Goal: Task Accomplishment & Management: Complete application form

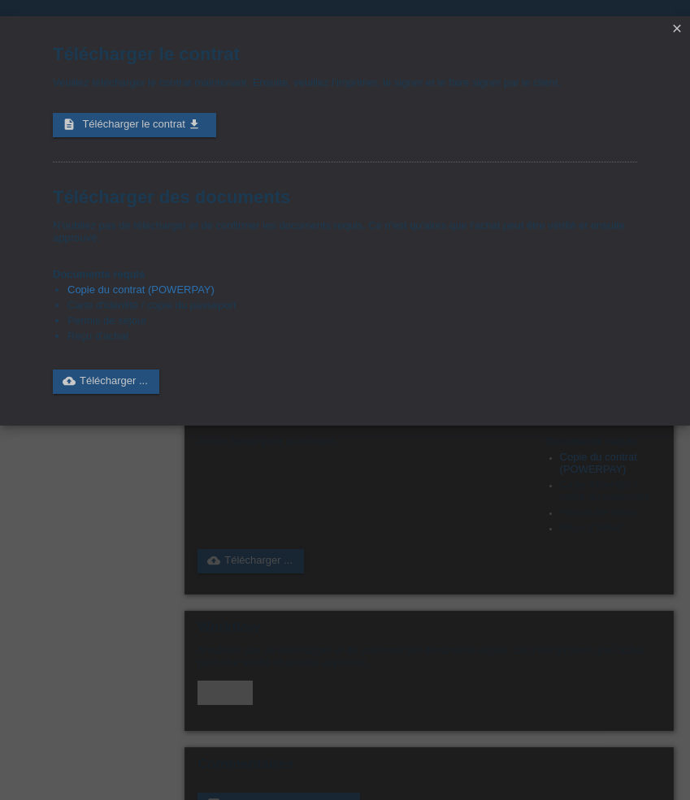
click at [677, 24] on icon "close" at bounding box center [676, 28] width 13 height 13
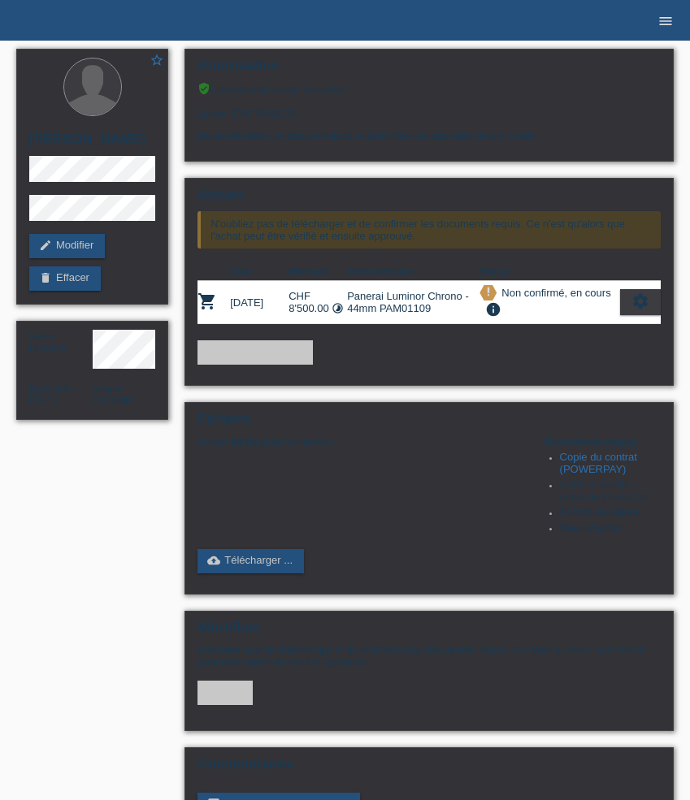
click at [660, 24] on icon "menu" at bounding box center [665, 21] width 16 height 16
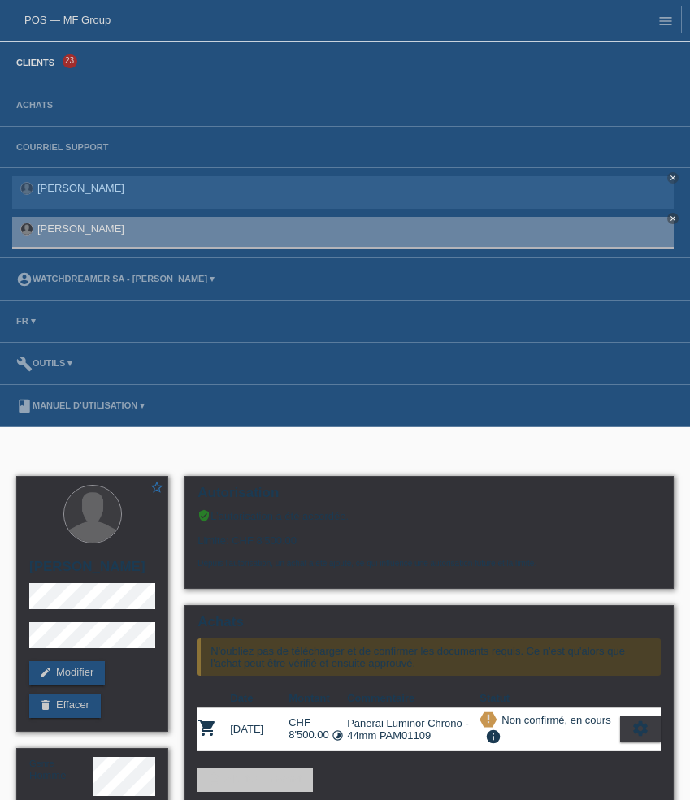
click at [47, 65] on link "Clients" at bounding box center [35, 63] width 54 height 10
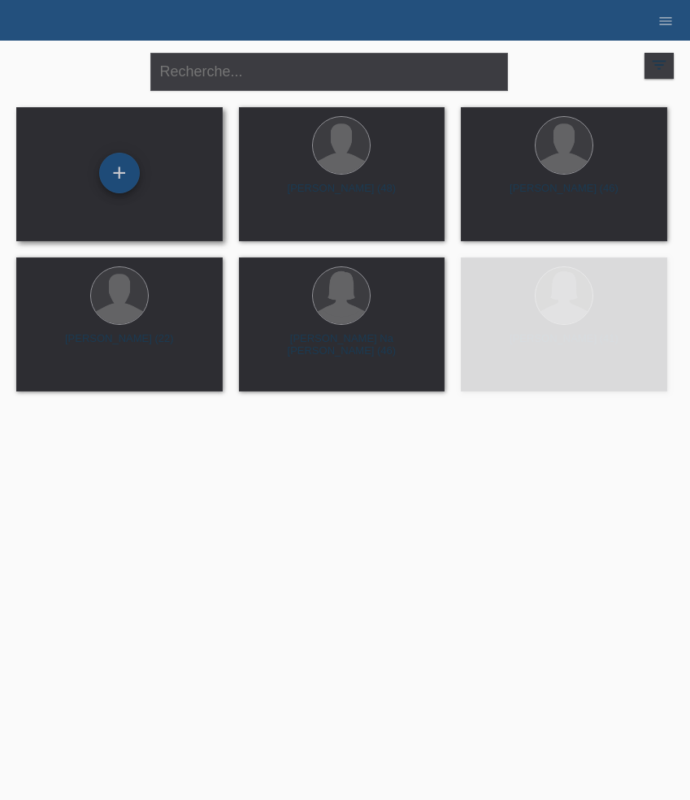
click at [114, 183] on div "+" at bounding box center [119, 173] width 41 height 41
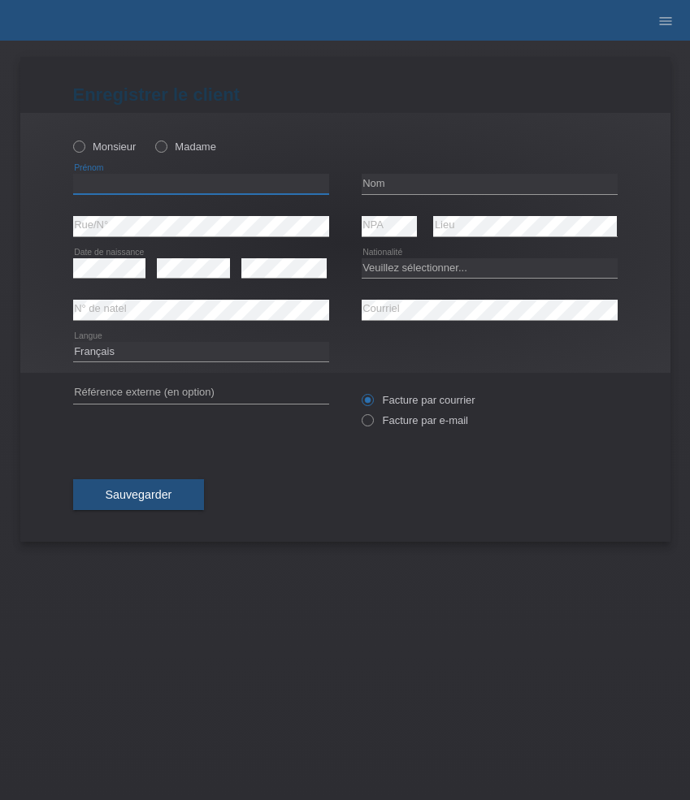
click at [197, 181] on input "text" at bounding box center [201, 184] width 256 height 20
paste input "[PERSON_NAME]"
type input "[PERSON_NAME]"
click at [192, 149] on label "Madame" at bounding box center [185, 147] width 61 height 12
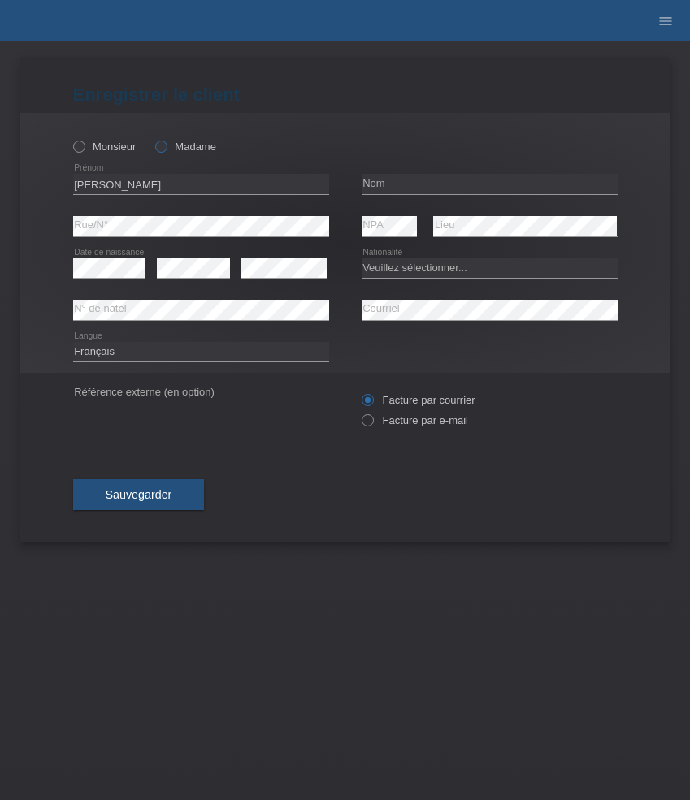
click at [166, 149] on input "Madame" at bounding box center [160, 146] width 11 height 11
radio input "true"
click at [399, 180] on input "text" at bounding box center [489, 184] width 256 height 20
paste input "Pellat"
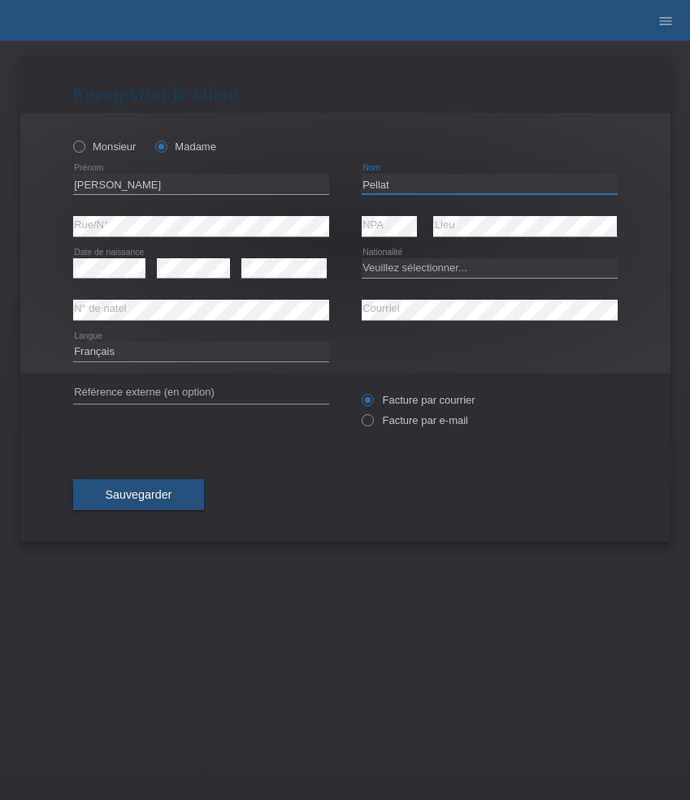
type input "Pellat"
click at [405, 267] on select "Veuillez sélectionner... Suisse Allemagne Autriche Liechtenstein ------------ A…" at bounding box center [489, 267] width 256 height 19
select select "CH"
click at [361, 258] on select "Veuillez sélectionner... Suisse Allemagne Autriche Liechtenstein ------------ A…" at bounding box center [489, 267] width 256 height 19
click at [409, 419] on label "Facture par e-mail" at bounding box center [414, 420] width 106 height 12
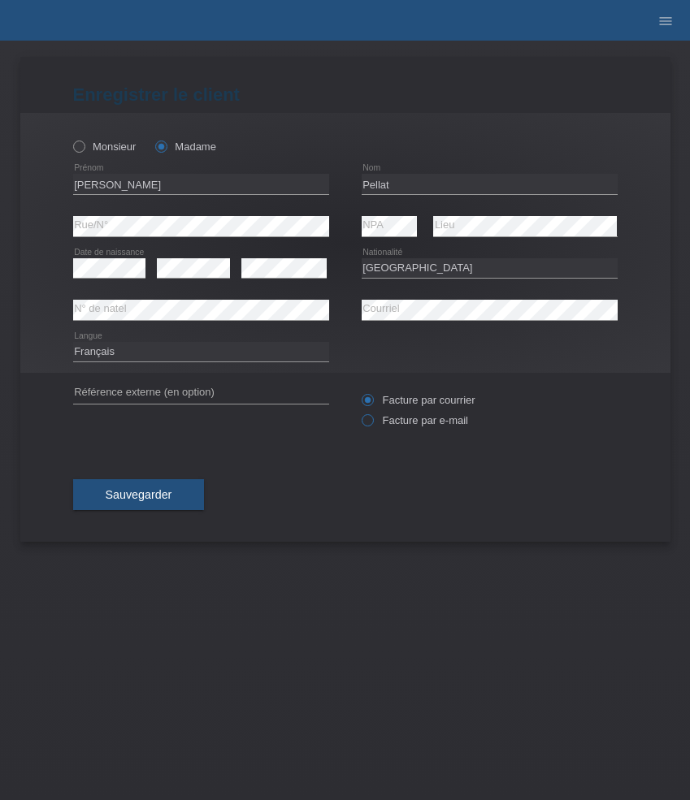
click at [372, 419] on input "Facture par e-mail" at bounding box center [366, 424] width 11 height 20
radio input "true"
click at [167, 501] on span "Sauvegarder" at bounding box center [139, 494] width 67 height 13
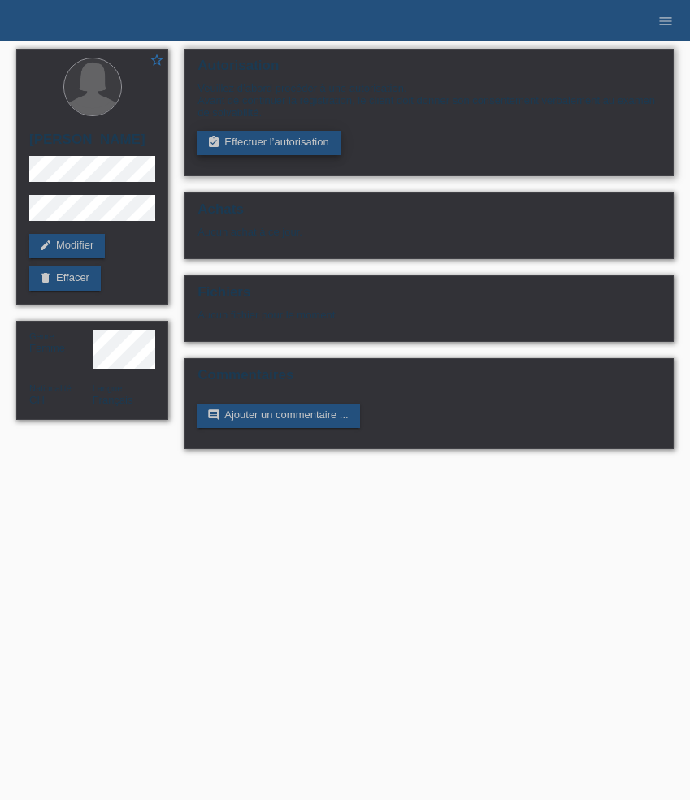
click at [305, 150] on link "assignment_turned_in Effectuer l’autorisation" at bounding box center [268, 143] width 142 height 24
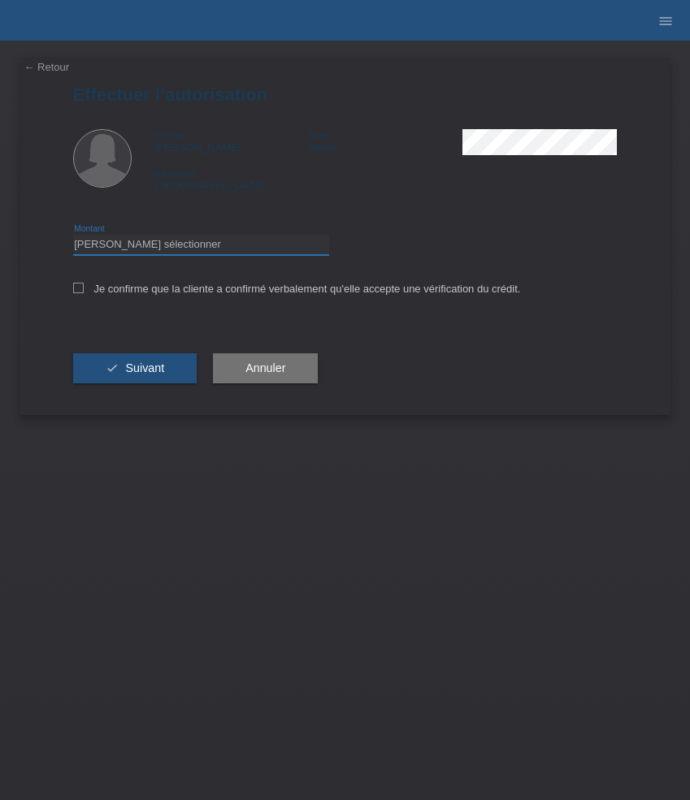
click at [224, 242] on select "Veuillez sélectionner CHF 1.00 - CHF 499.00 CHF 500.00 - CHF 1'999.00 CHF 2'000…" at bounding box center [201, 244] width 256 height 19
select select "3"
click at [73, 237] on select "Veuillez sélectionner CHF 1.00 - CHF 499.00 CHF 500.00 - CHF 1'999.00 CHF 2'000…" at bounding box center [201, 244] width 256 height 19
click at [228, 291] on label "Je confirme que la cliente a confirmé verbalement qu'elle accepte une vérificat…" at bounding box center [297, 289] width 448 height 12
click at [84, 291] on input "Je confirme que la cliente a confirmé verbalement qu'elle accepte une vérificat…" at bounding box center [78, 288] width 11 height 11
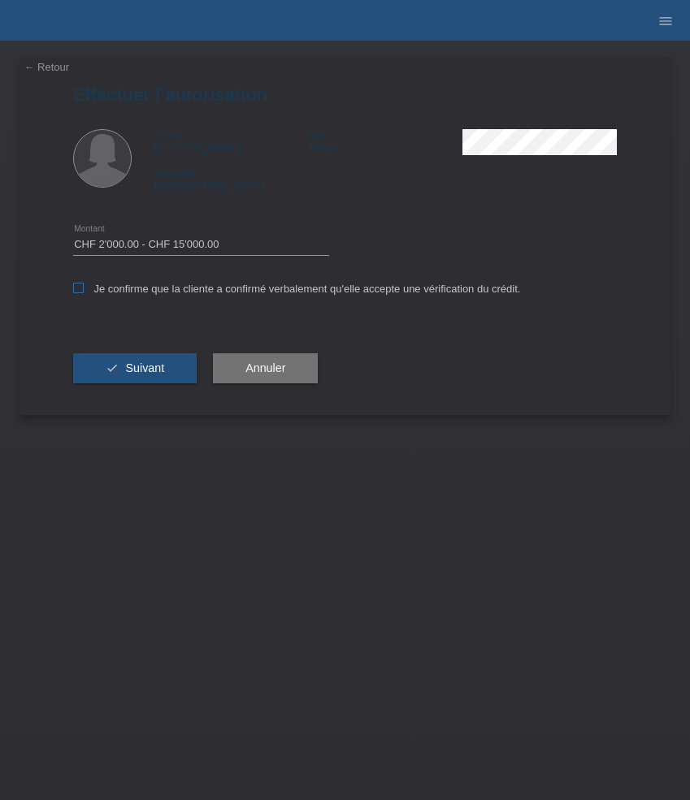
checkbox input "true"
click at [149, 378] on button "check Suivant" at bounding box center [135, 368] width 124 height 31
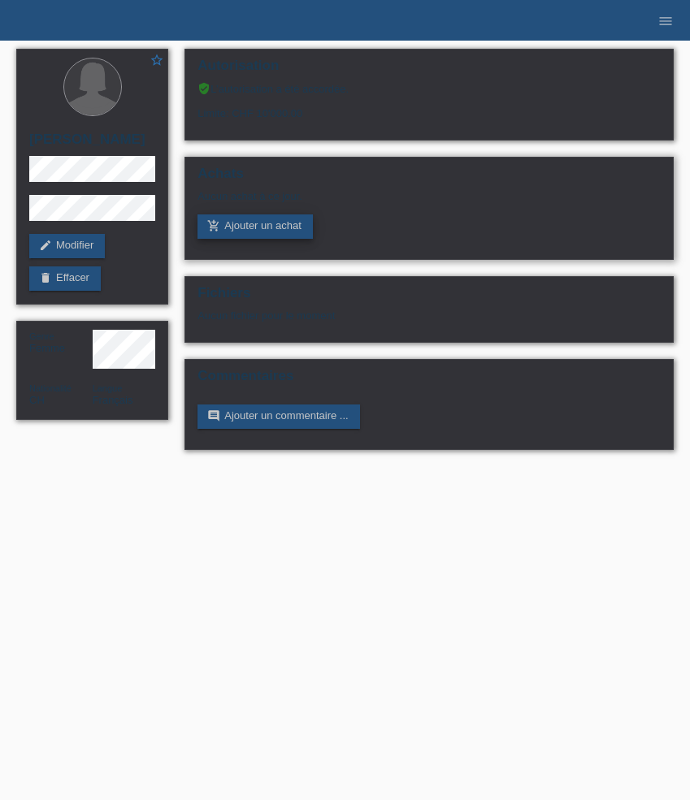
click at [255, 232] on link "add_shopping_cart Ajouter un achat" at bounding box center [254, 226] width 115 height 24
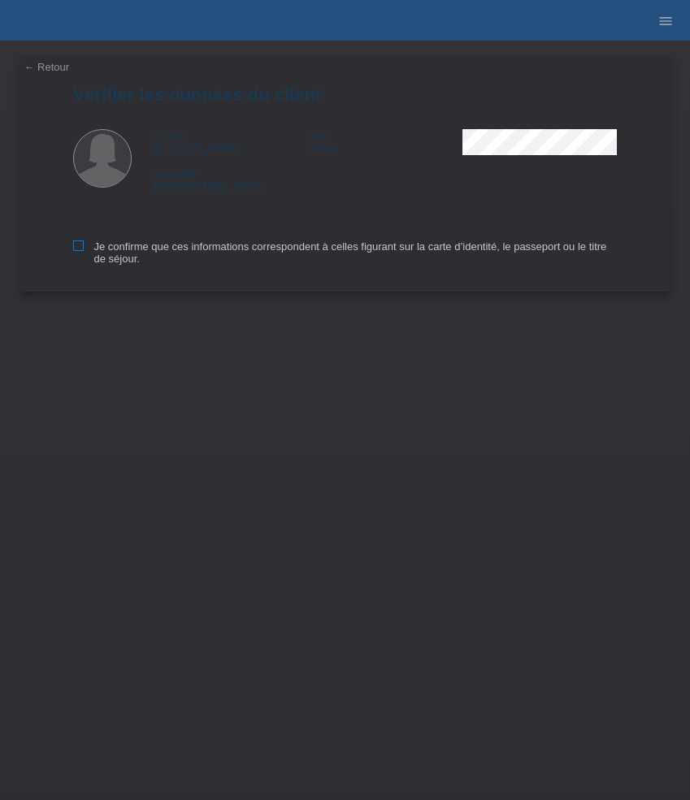
click at [83, 249] on label "Je confirme que ces informations correspondent à celles figurant sur la carte d…" at bounding box center [345, 252] width 544 height 24
click at [83, 249] on input "Je confirme que ces informations correspondent à celles figurant sur la carte d…" at bounding box center [78, 245] width 11 height 11
checkbox input "true"
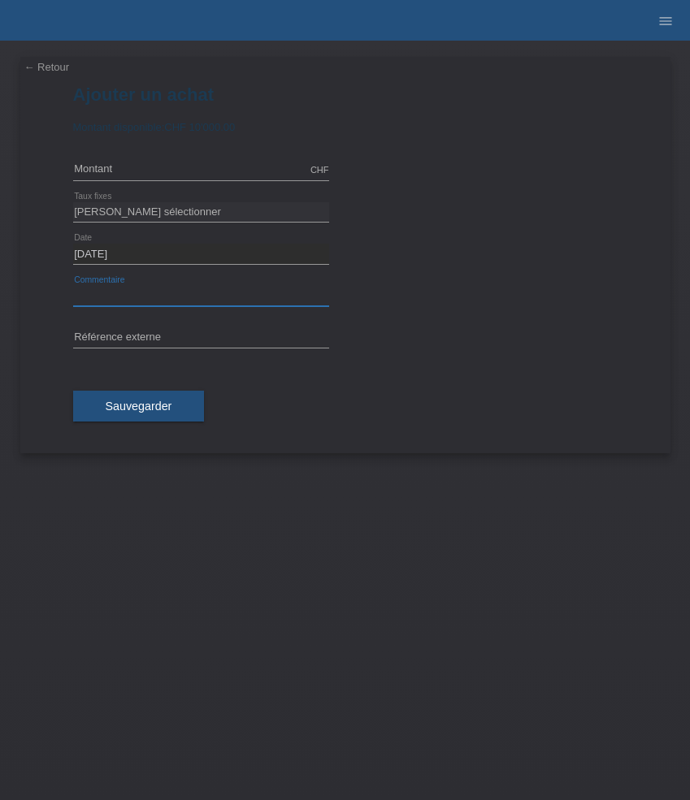
click at [133, 296] on input "text" at bounding box center [201, 296] width 256 height 20
paste input "Panerai Luminor Due Luna - 38mm PAM01557"
type input "Panerai Luminor Due Luna - 38mm PAM01557"
click at [137, 337] on input "text" at bounding box center [201, 338] width 256 height 20
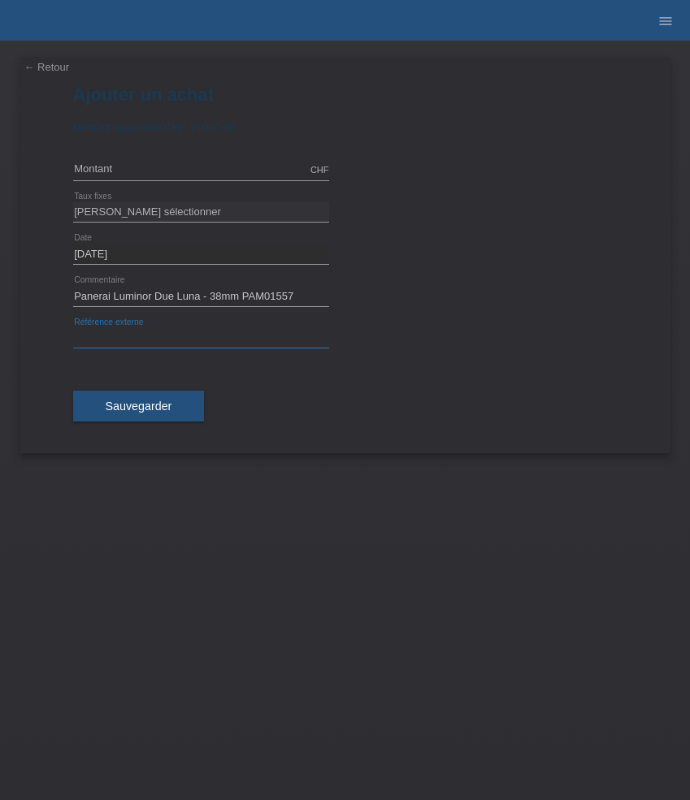
click at [137, 337] on input "text" at bounding box center [201, 338] width 256 height 20
paste input "535997"
type input "535997"
click at [188, 170] on input "text" at bounding box center [201, 170] width 256 height 20
type input "8600.00"
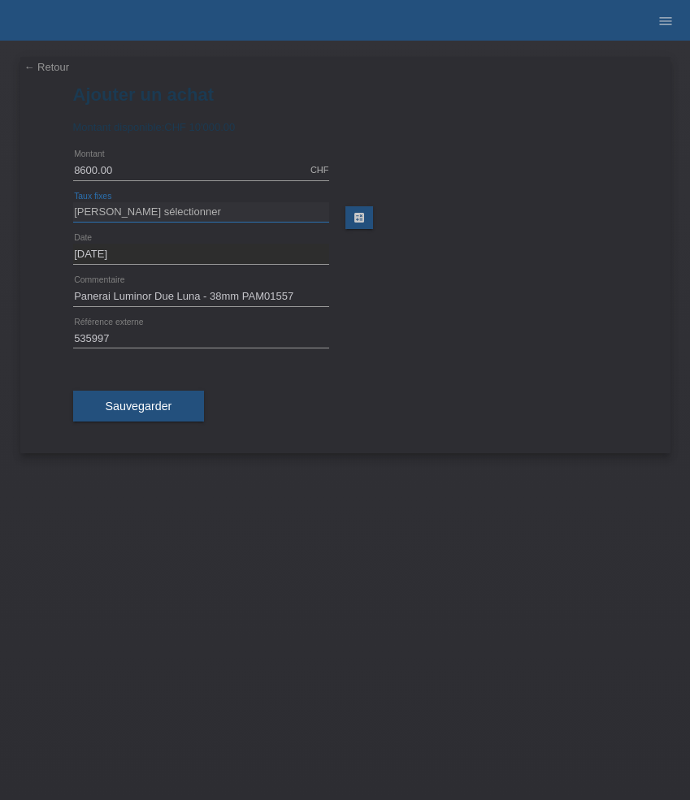
click at [170, 211] on select "Veuillez sélectionner 6 versements 12 versements 24 versements 36 versements 48…" at bounding box center [201, 211] width 256 height 19
select select "626"
click at [73, 202] on select "Veuillez sélectionner 6 versements 12 versements 24 versements 36 versements 48…" at bounding box center [201, 211] width 256 height 19
click at [164, 404] on span "Sauvegarder" at bounding box center [139, 406] width 67 height 13
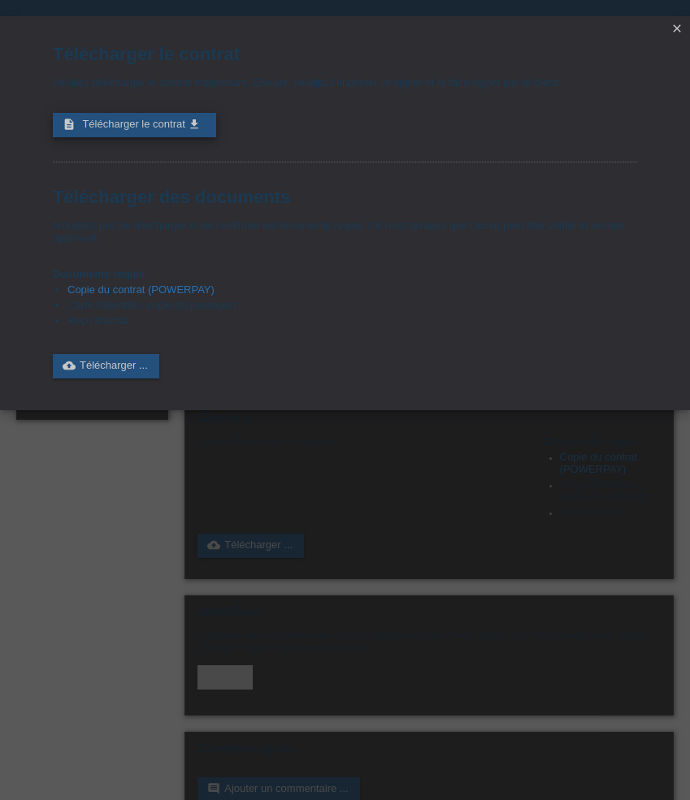
click at [155, 130] on span "Télécharger le contrat" at bounding box center [133, 124] width 102 height 12
click at [680, 15] on div "Télécharger le contrat Veuillez télécharger le contrat maintenant. Ensuite, veu…" at bounding box center [345, 400] width 690 height 800
click at [680, 23] on icon "close" at bounding box center [676, 28] width 13 height 13
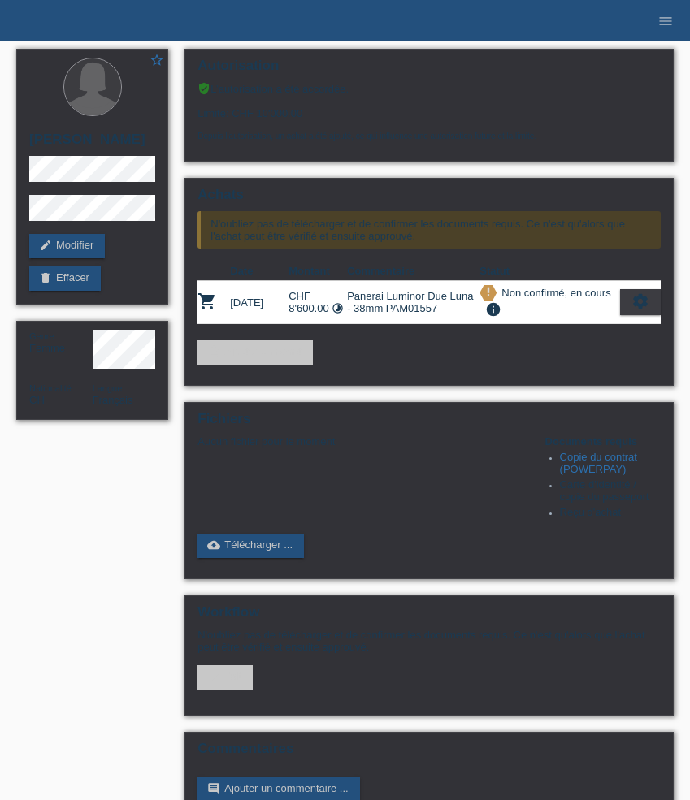
click at [669, 10] on li "menu" at bounding box center [665, 20] width 32 height 41
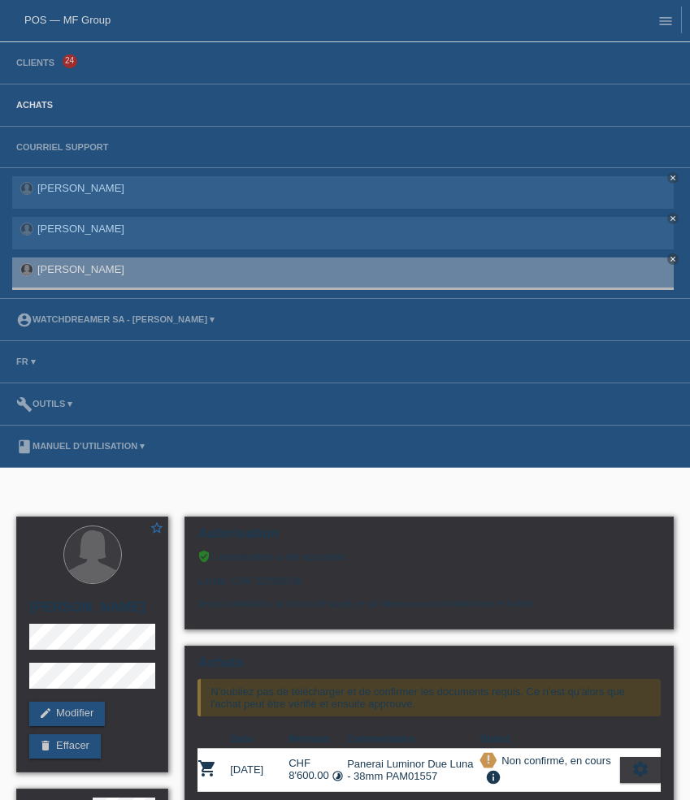
click at [45, 106] on link "Achats" at bounding box center [34, 105] width 53 height 10
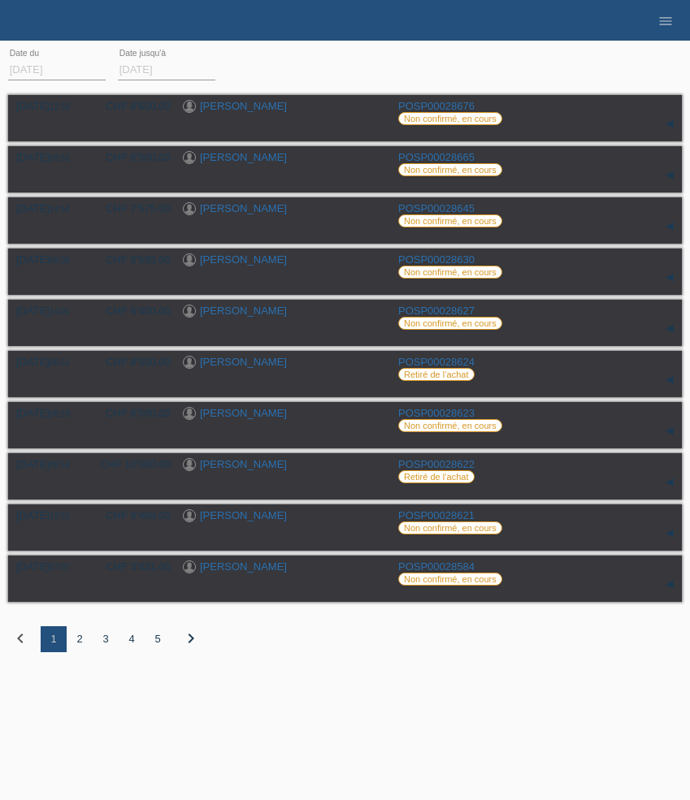
click at [76, 647] on div "2" at bounding box center [80, 639] width 26 height 26
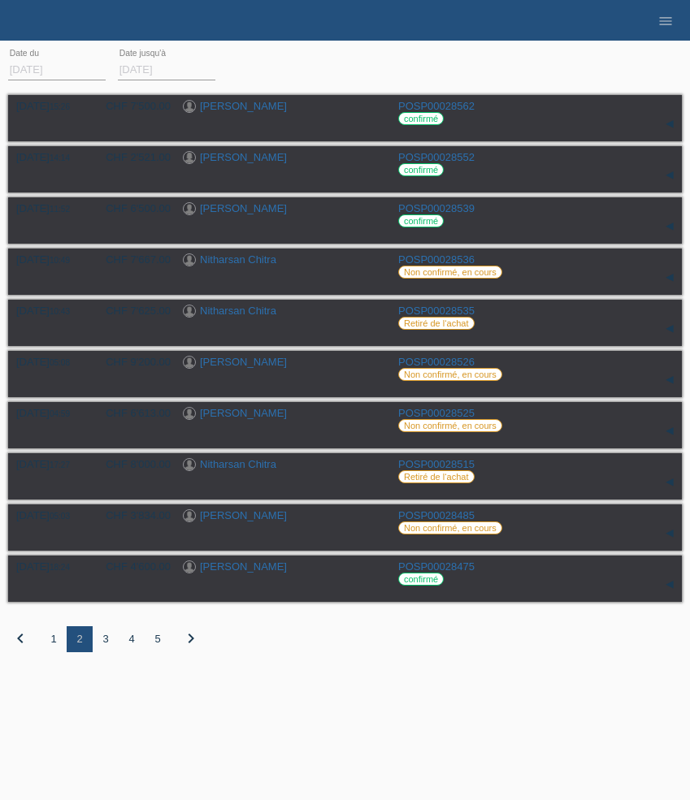
click at [106, 646] on div "3" at bounding box center [106, 639] width 26 height 26
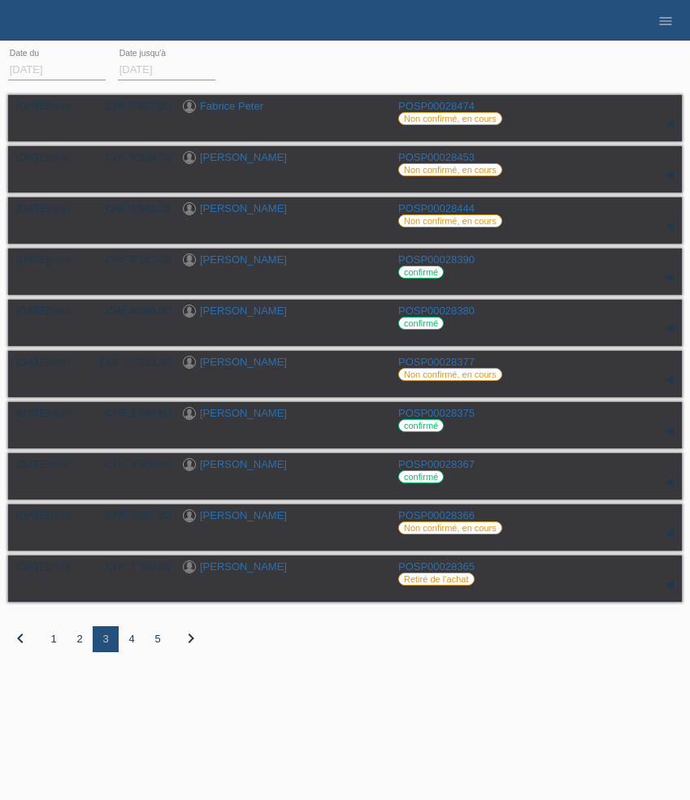
click at [130, 647] on div "4" at bounding box center [132, 639] width 26 height 26
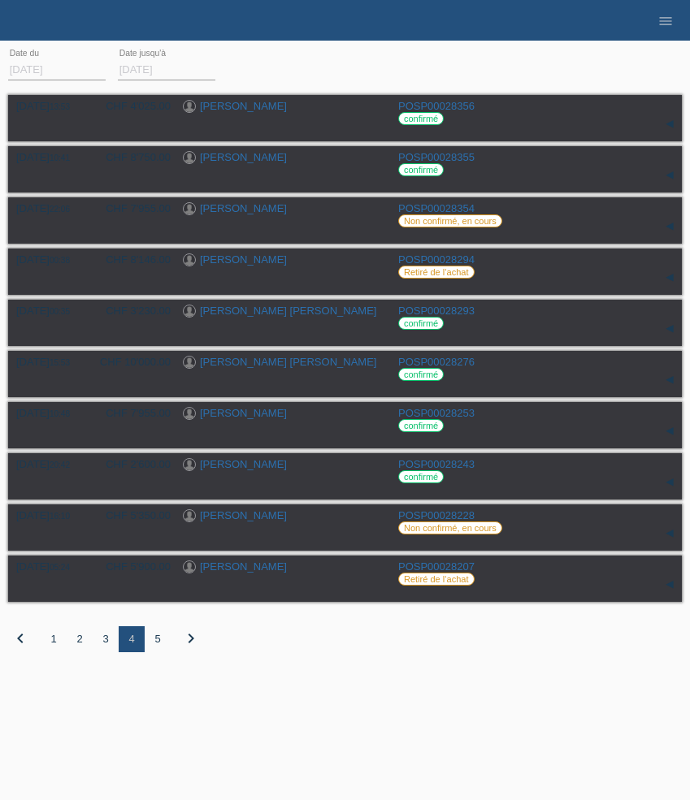
click at [159, 646] on div "5" at bounding box center [158, 639] width 26 height 26
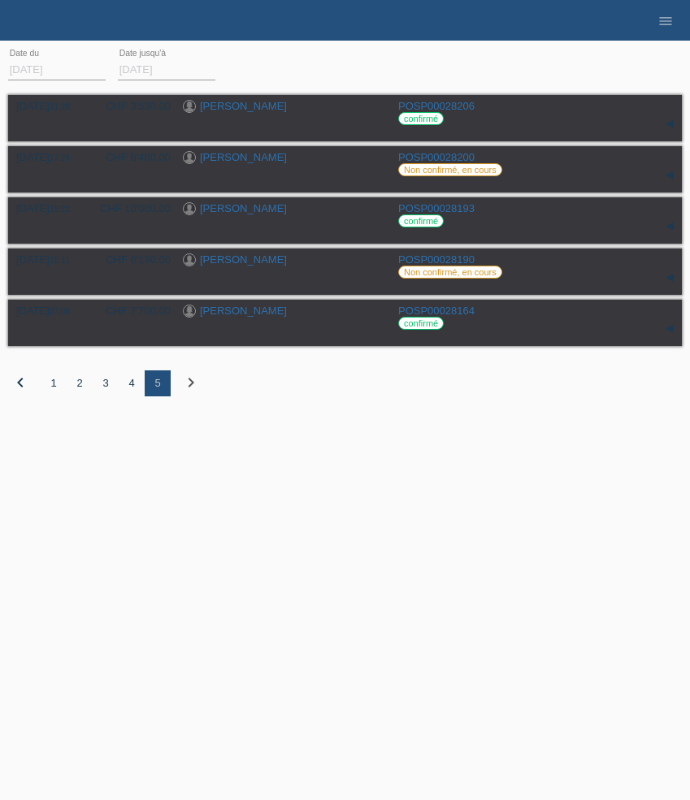
click at [51, 383] on div "1" at bounding box center [54, 383] width 26 height 26
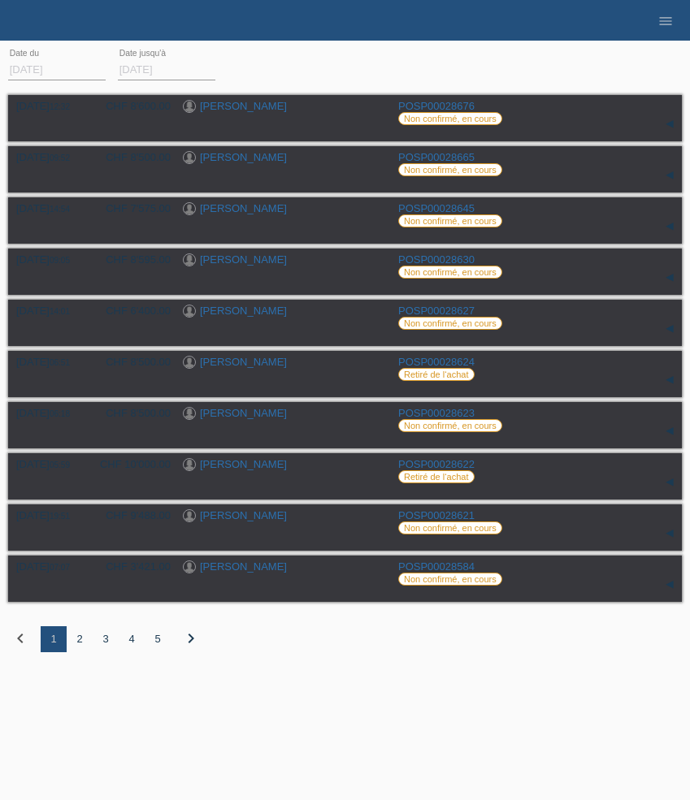
click at [68, 69] on input "01.10.2025" at bounding box center [56, 69] width 97 height 20
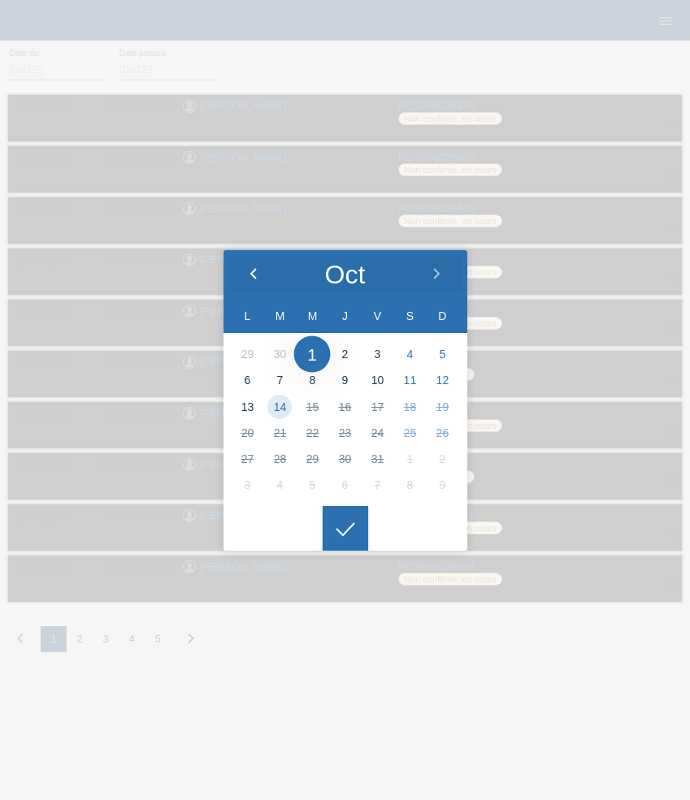
click at [243, 272] on div at bounding box center [253, 274] width 61 height 49
type input "01.09.2025"
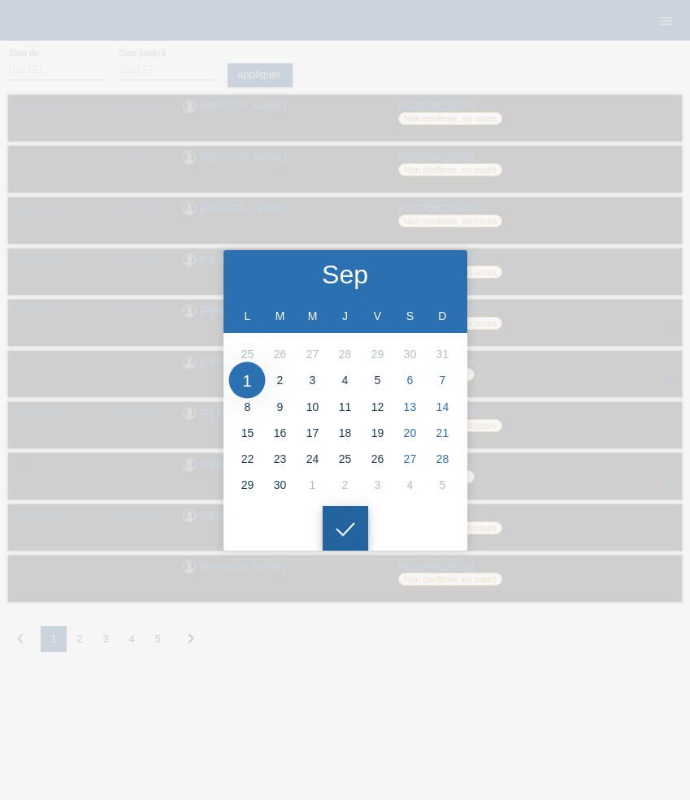
click at [347, 525] on icon at bounding box center [345, 529] width 26 height 15
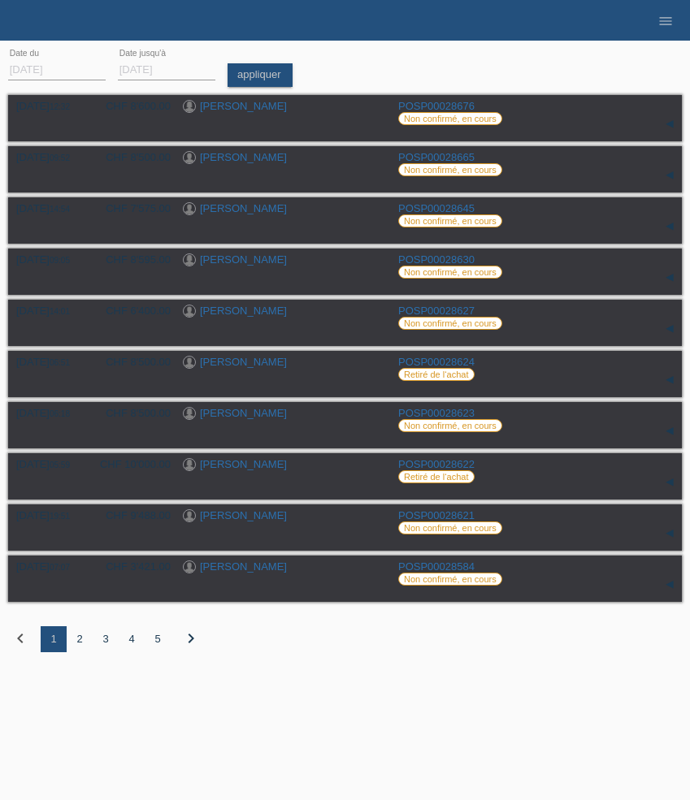
click at [157, 648] on div "5" at bounding box center [158, 639] width 26 height 26
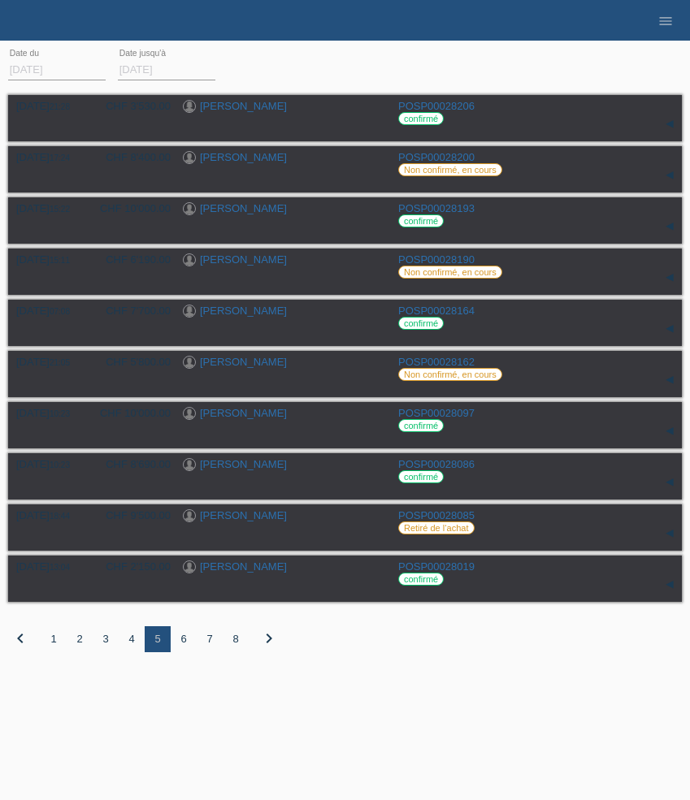
click at [182, 646] on div "6" at bounding box center [184, 639] width 26 height 26
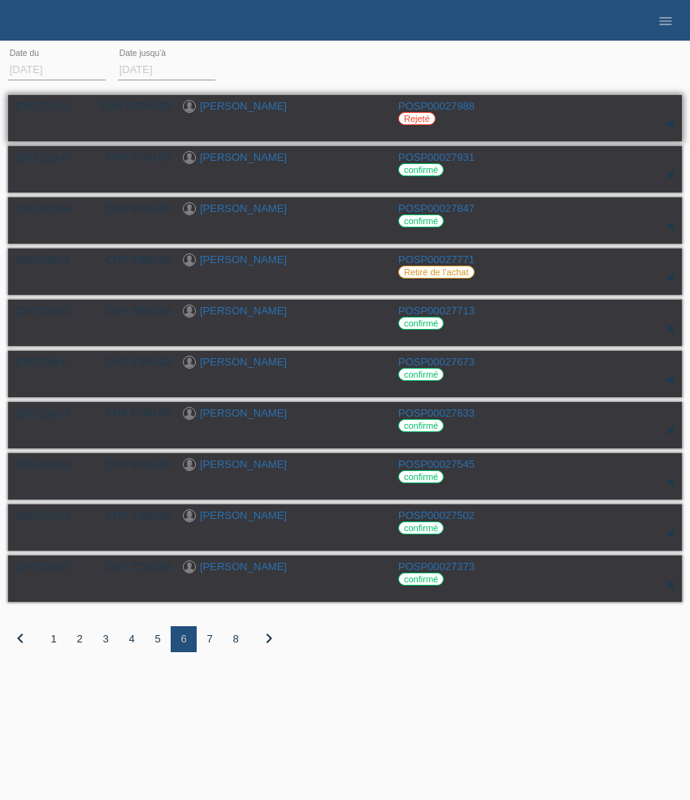
click at [227, 104] on link "[PERSON_NAME]" at bounding box center [243, 106] width 87 height 12
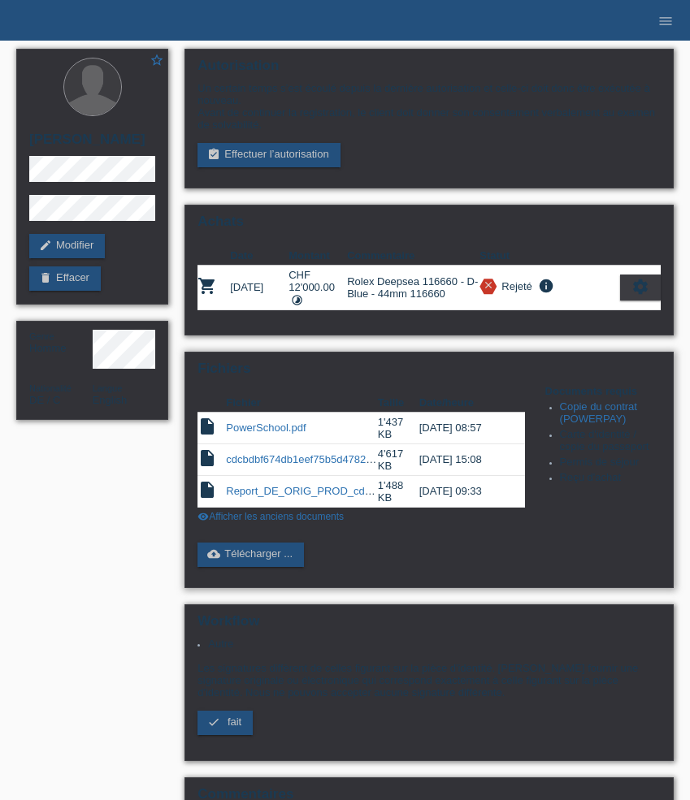
click at [265, 522] on link "visibility Afficher les anciens documents" at bounding box center [270, 516] width 146 height 11
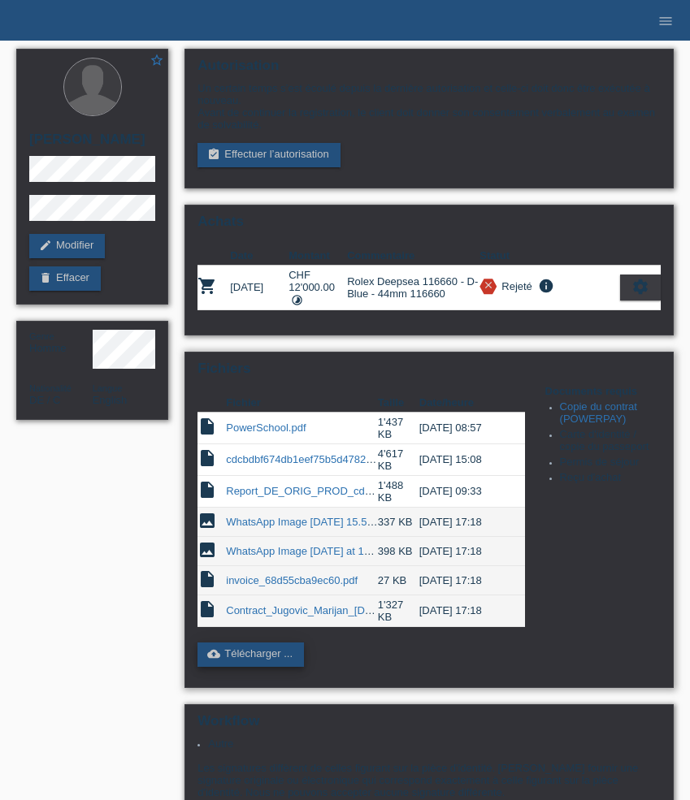
click at [266, 667] on link "cloud_upload Télécharger ..." at bounding box center [250, 655] width 106 height 24
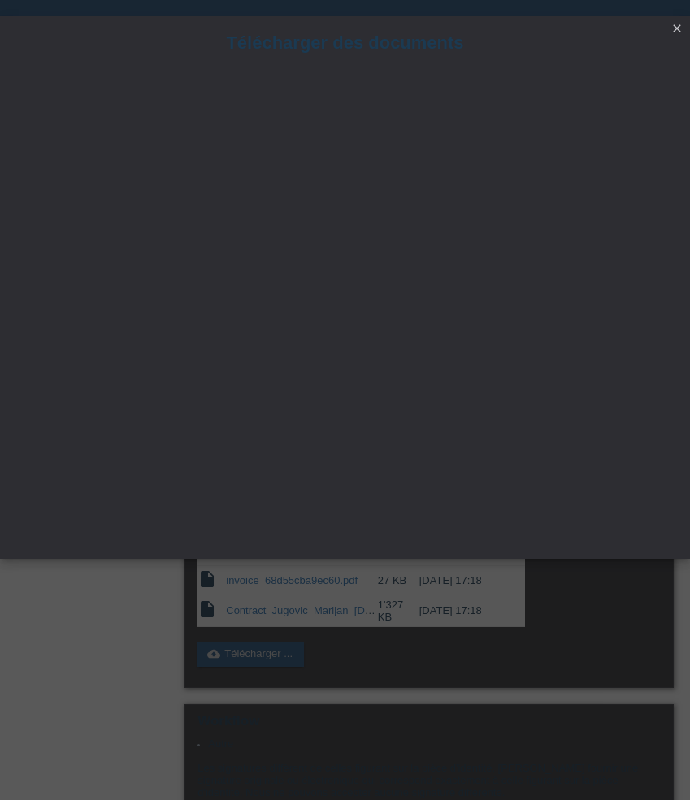
click at [673, 27] on icon "close" at bounding box center [676, 28] width 13 height 13
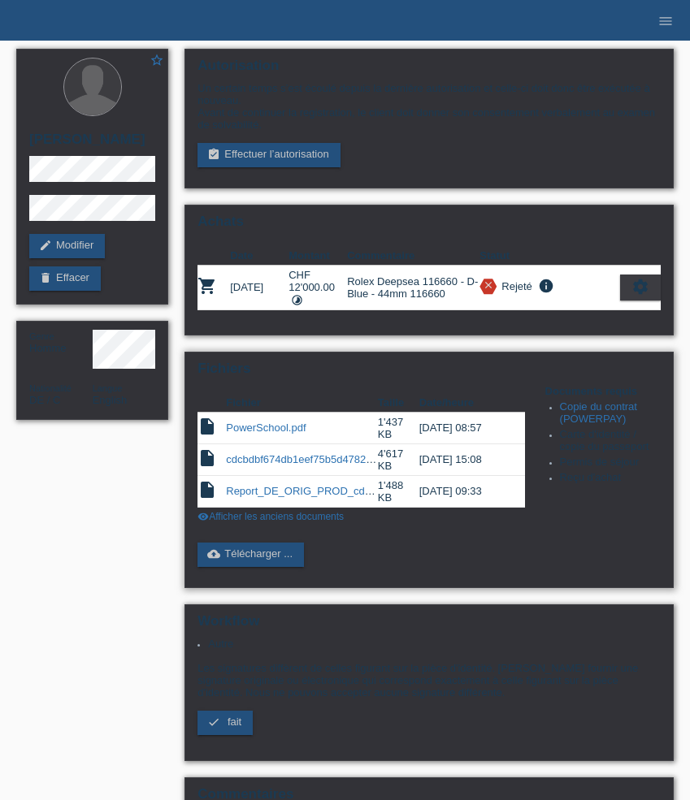
click at [286, 434] on link "PowerSchool.pdf" at bounding box center [266, 428] width 80 height 12
click at [237, 728] on span "fait" at bounding box center [234, 722] width 14 height 12
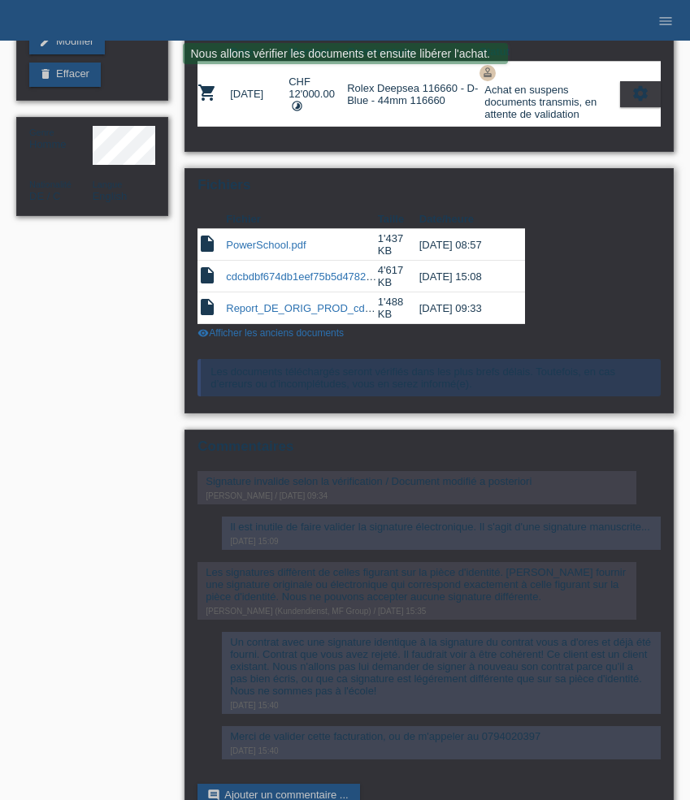
scroll to position [293, 0]
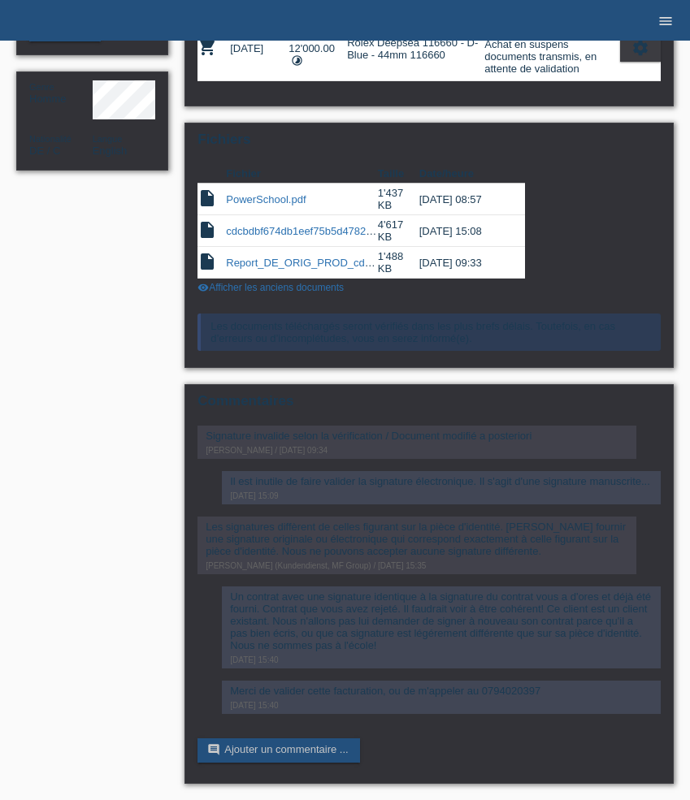
click at [666, 17] on icon "menu" at bounding box center [665, 21] width 16 height 16
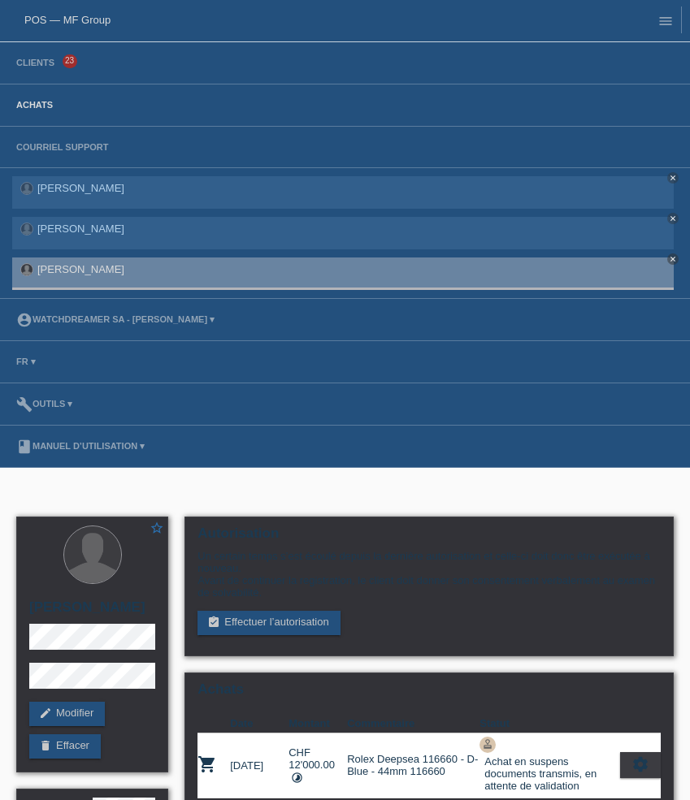
click at [35, 110] on link "Achats" at bounding box center [34, 105] width 53 height 10
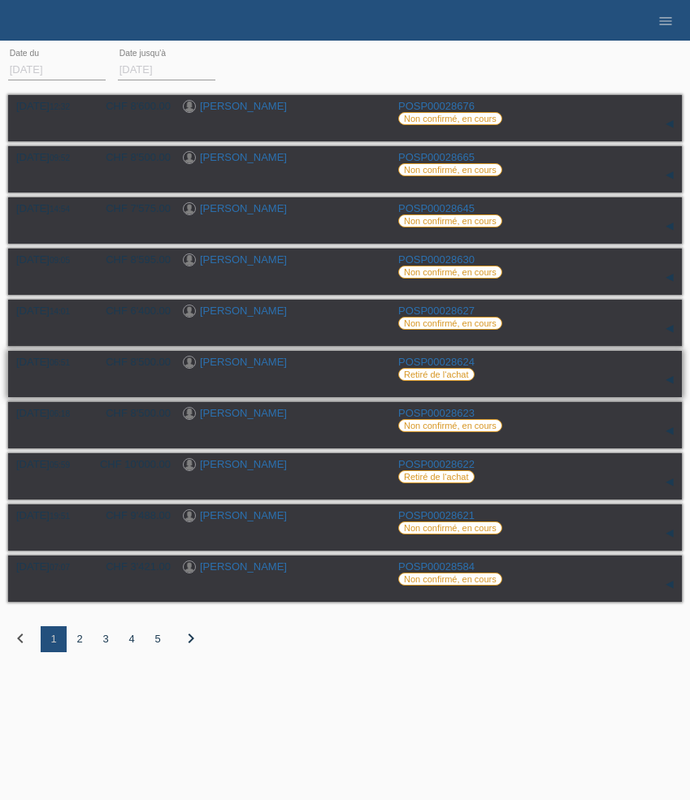
click at [228, 367] on link "[PERSON_NAME]" at bounding box center [243, 362] width 87 height 12
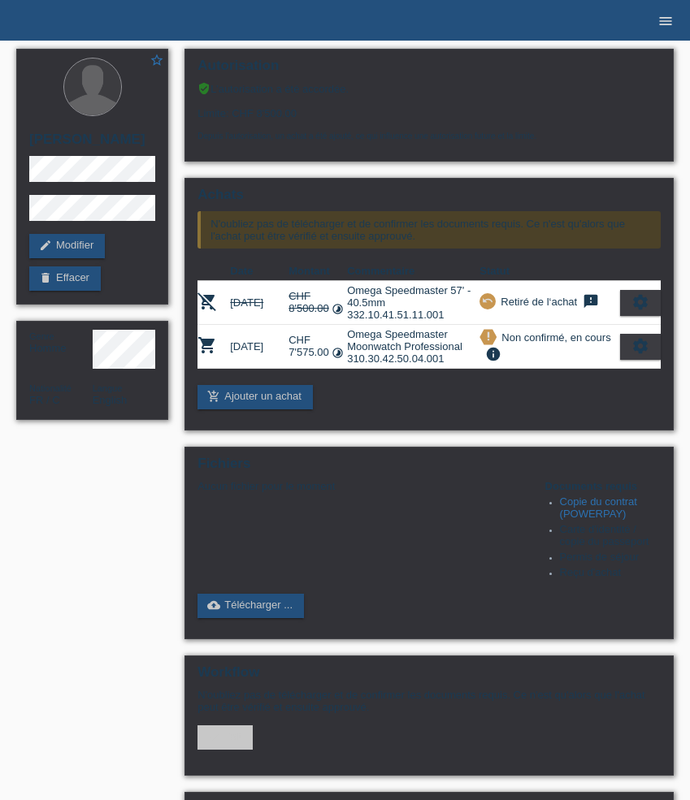
click at [664, 19] on icon "menu" at bounding box center [665, 21] width 16 height 16
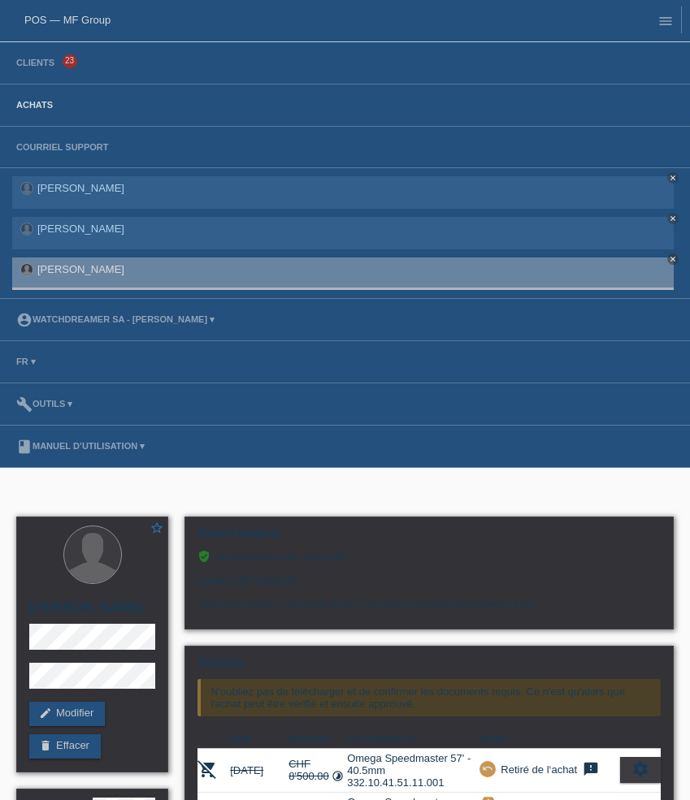
click at [41, 109] on link "Achats" at bounding box center [34, 105] width 53 height 10
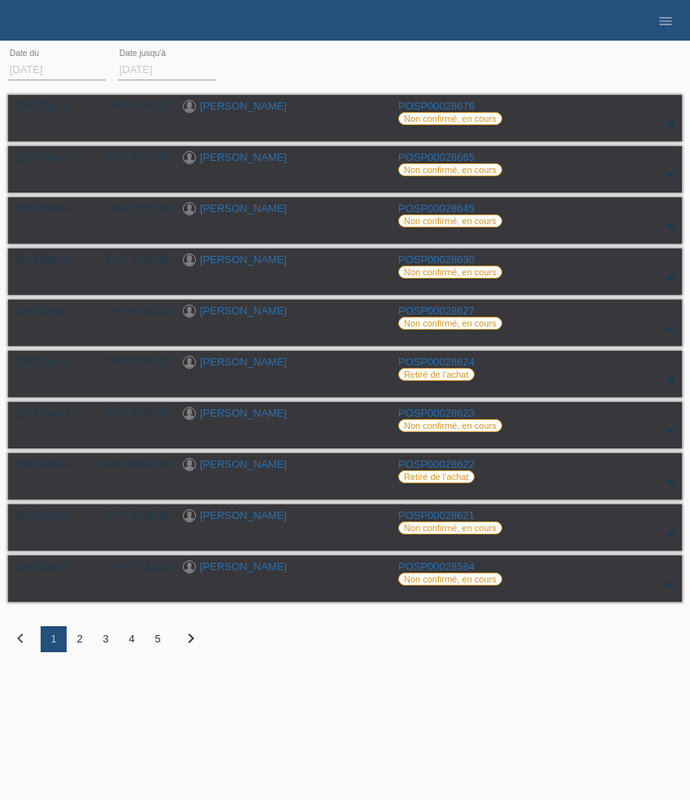
click at [80, 647] on div "2" at bounding box center [80, 639] width 26 height 26
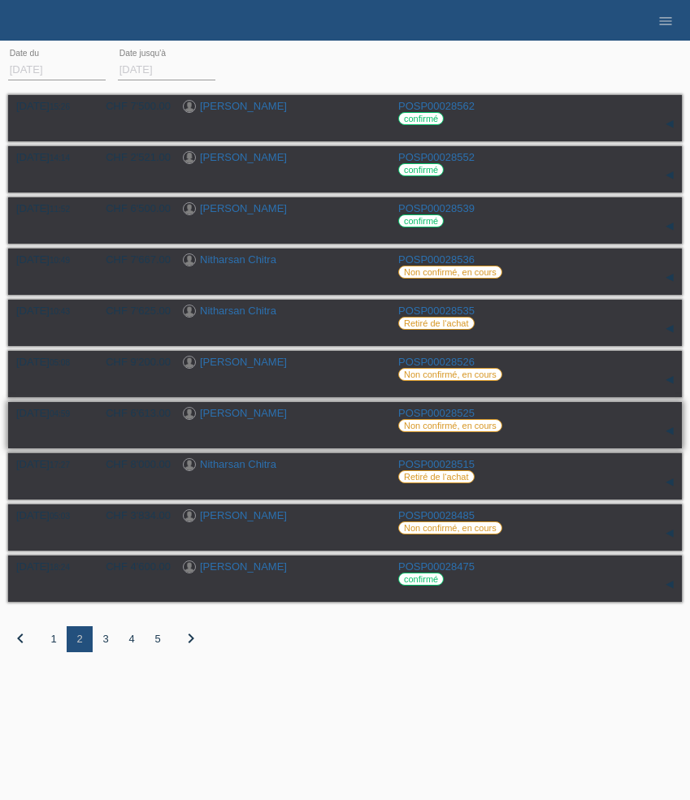
click at [251, 418] on link "[PERSON_NAME]" at bounding box center [243, 413] width 87 height 12
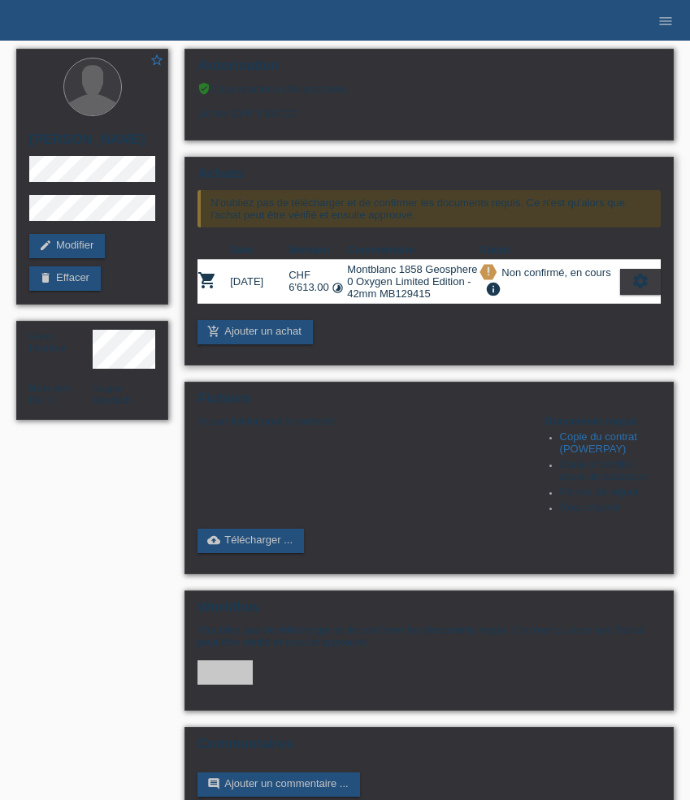
click at [638, 290] on icon "settings" at bounding box center [640, 281] width 18 height 18
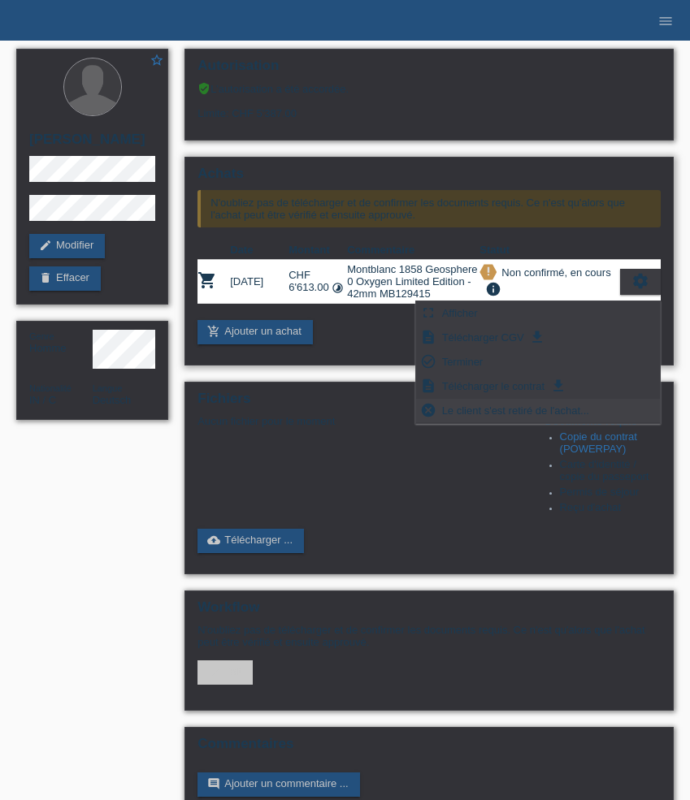
click at [552, 412] on span "Le client s'est retiré de l'achat..." at bounding box center [515, 409] width 152 height 19
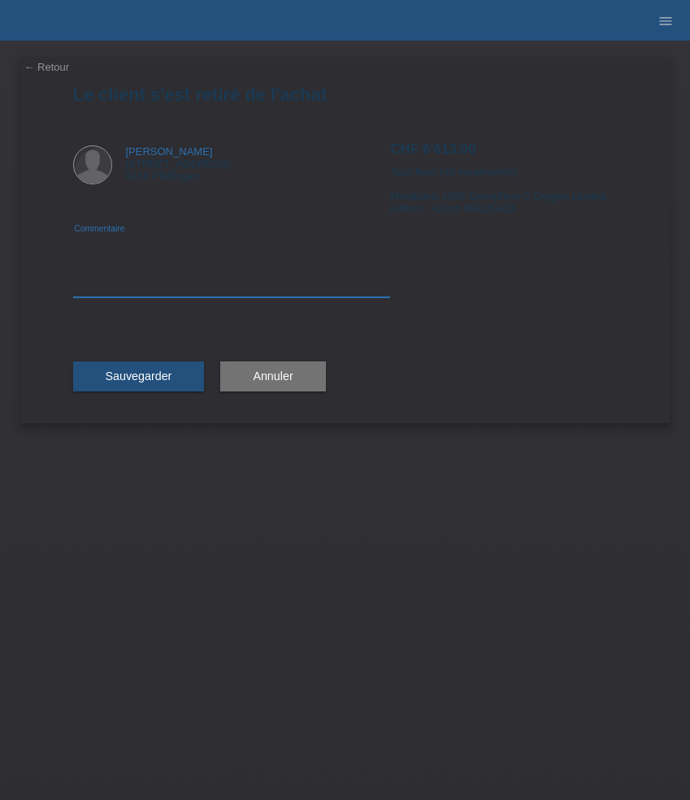
click at [133, 287] on textarea at bounding box center [232, 266] width 318 height 63
type textarea "Changement de référence"
click at [146, 376] on span "Sauvegarder" at bounding box center [139, 376] width 67 height 13
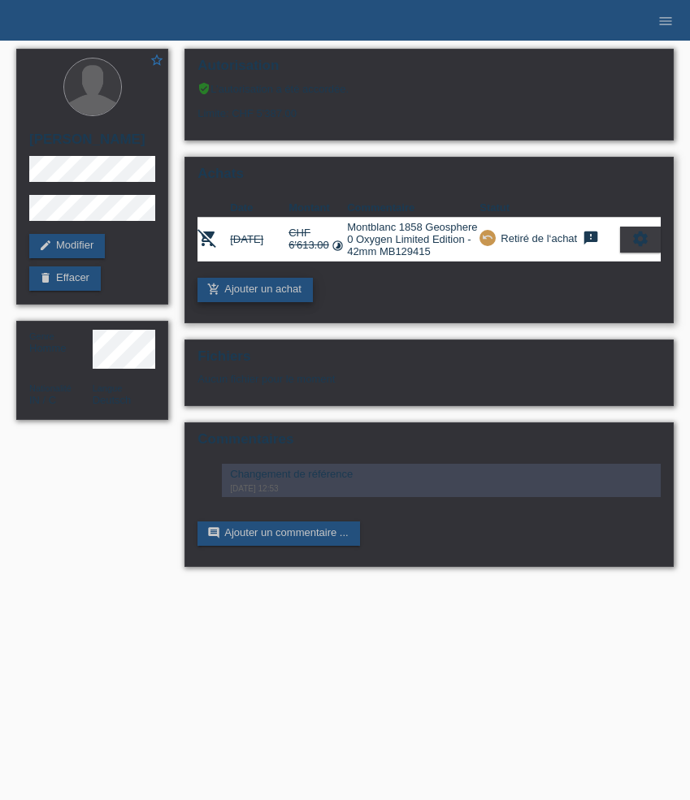
click at [272, 292] on link "add_shopping_cart Ajouter un achat" at bounding box center [254, 290] width 115 height 24
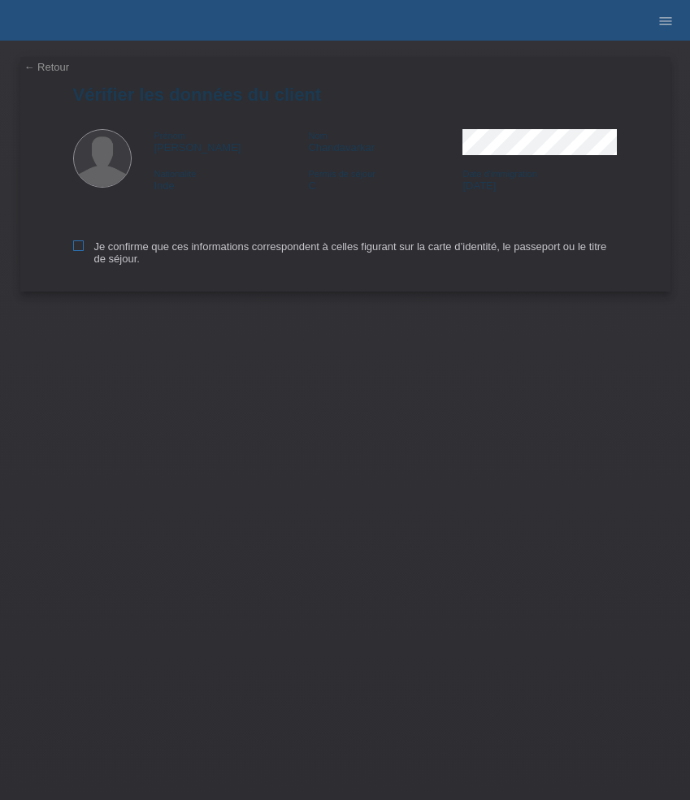
click at [119, 254] on label "Je confirme que ces informations correspondent à celles figurant sur la carte d…" at bounding box center [345, 252] width 544 height 24
click at [84, 251] on input "Je confirme que ces informations correspondent à celles figurant sur la carte d…" at bounding box center [78, 245] width 11 height 11
checkbox input "true"
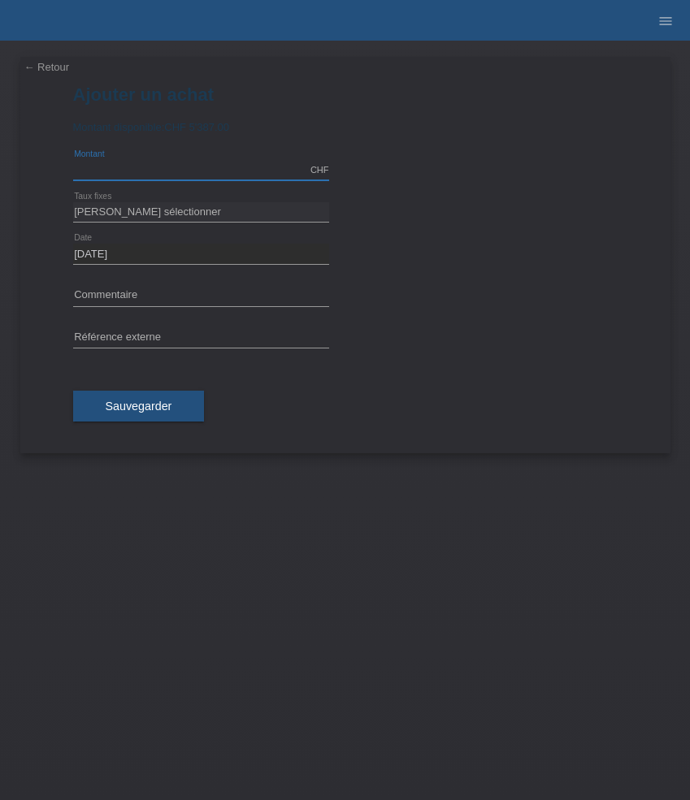
click at [138, 169] on input "text" at bounding box center [201, 170] width 256 height 20
type input "7763.00"
click at [135, 221] on select "[PERSON_NAME] sélectionner 6 versements 12 versements 24 versements 36 versemen…" at bounding box center [201, 211] width 256 height 19
select select "626"
click at [73, 202] on select "[PERSON_NAME] sélectionner 6 versements 12 versements 24 versements 36 versemen…" at bounding box center [201, 211] width 256 height 19
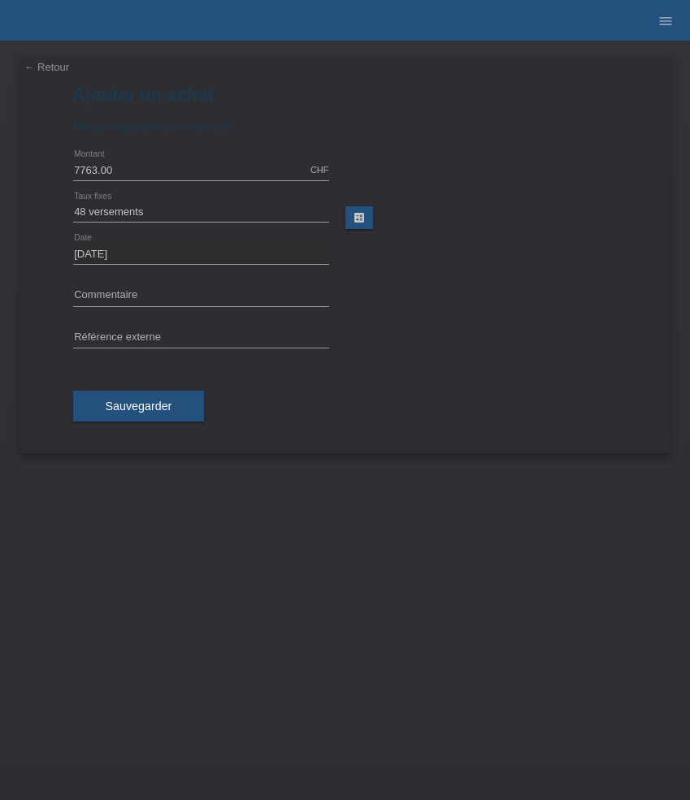
click at [147, 286] on div "error Commentaire" at bounding box center [201, 296] width 256 height 42
click at [153, 288] on input "text" at bounding box center [201, 296] width 256 height 20
paste input "Montblanc 1858 Geosphere CARBO₂ 0 Oxygen Limited Edition - 43.5mm MB132300"
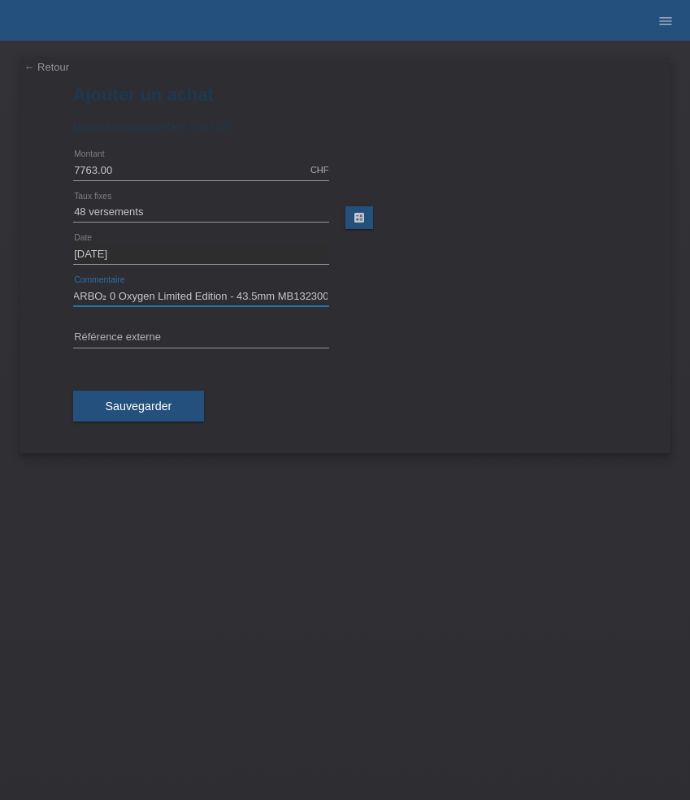
type input "Montblanc 1858 Geosphere CARBO₂ 0 Oxygen Limited Edition - 43.5mm MB132300"
click at [239, 333] on input "text" at bounding box center [201, 338] width 256 height 20
paste input "534412"
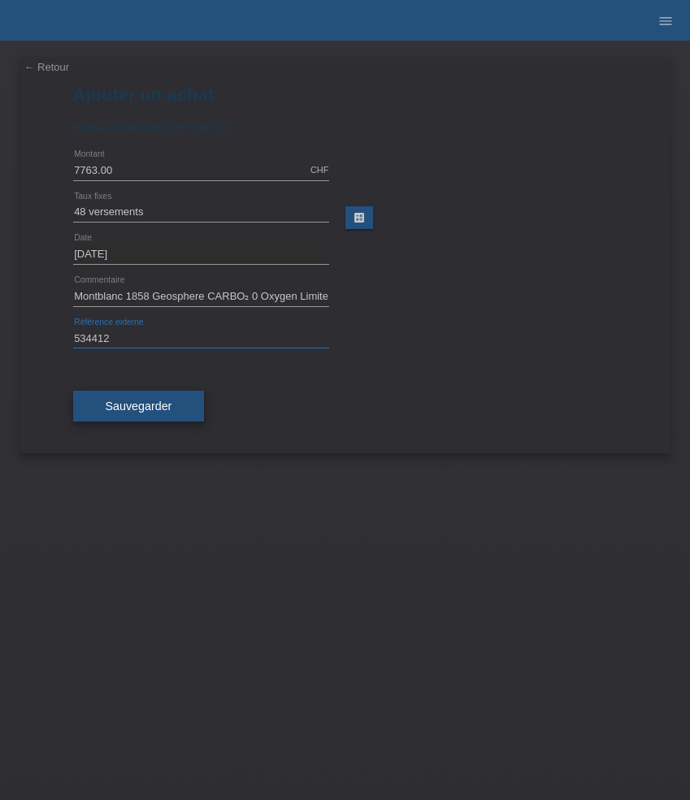
type input "534412"
click at [162, 397] on button "Sauvegarder" at bounding box center [139, 406] width 132 height 31
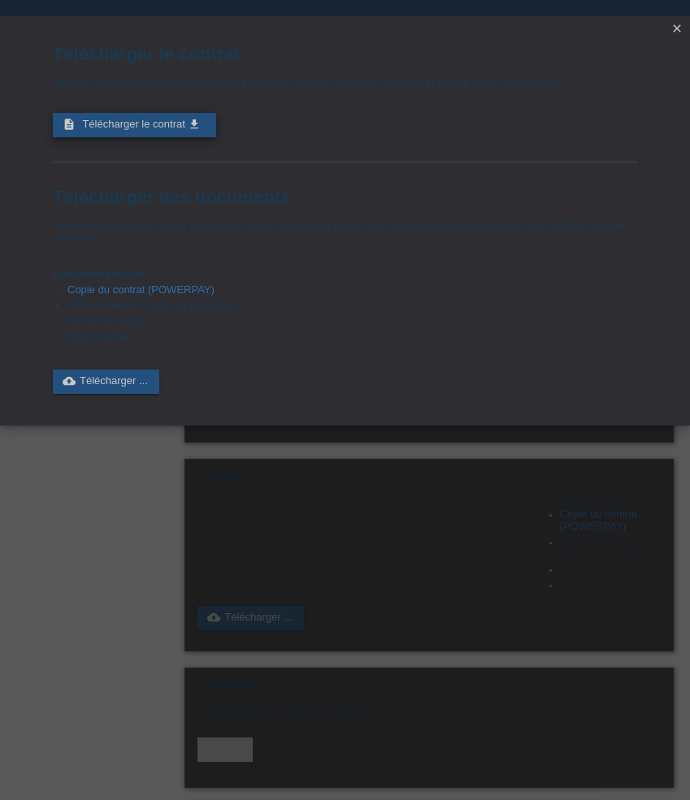
click at [166, 123] on span "Télécharger le contrat" at bounding box center [133, 124] width 102 height 12
